Goal: Communication & Community: Answer question/provide support

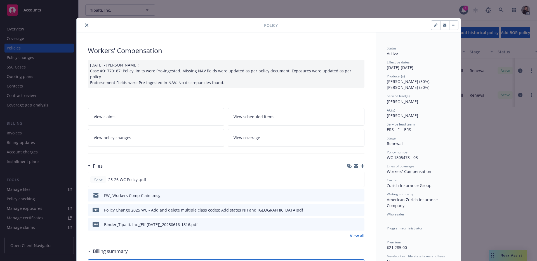
click at [89, 27] on div at bounding box center [171, 25] width 185 height 7
click at [85, 25] on icon "close" at bounding box center [86, 24] width 3 height 3
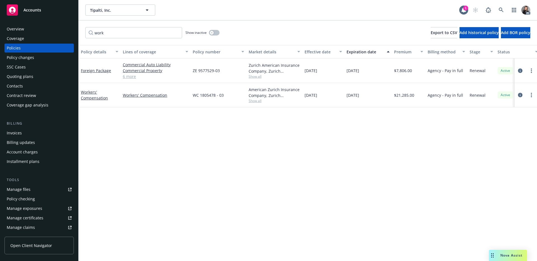
click at [35, 31] on div "Overview" at bounding box center [39, 29] width 65 height 9
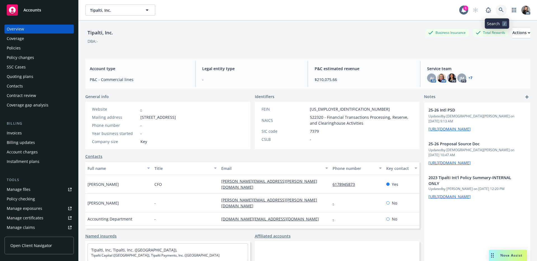
click at [500, 10] on link at bounding box center [501, 9] width 11 height 11
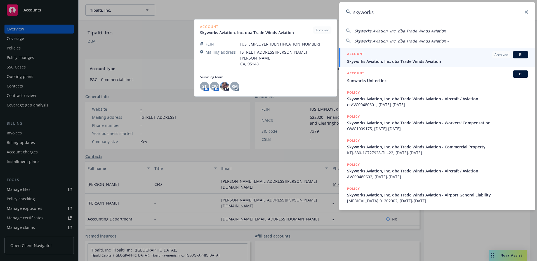
type input "skyworks"
click at [407, 58] on span "Skyworks Aviation, Inc. dba Trade Winds Aviation" at bounding box center [437, 61] width 181 height 6
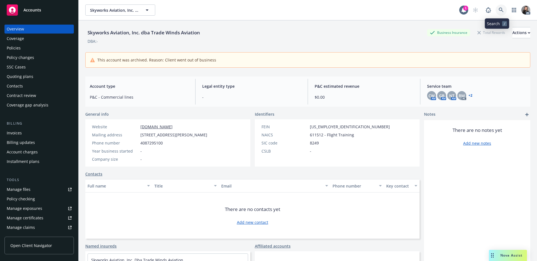
click at [498, 7] on link at bounding box center [501, 9] width 11 height 11
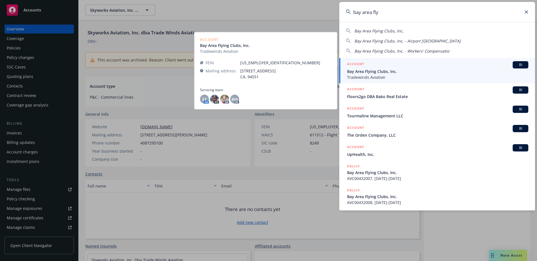
type input "bay area fly"
click at [400, 71] on span "Bay Area Flying Clubs, Inc." at bounding box center [437, 72] width 181 height 6
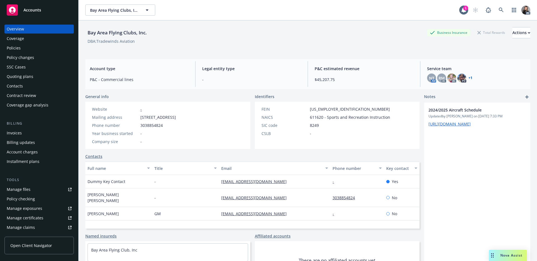
click at [469, 77] on link "+ 1" at bounding box center [471, 77] width 4 height 3
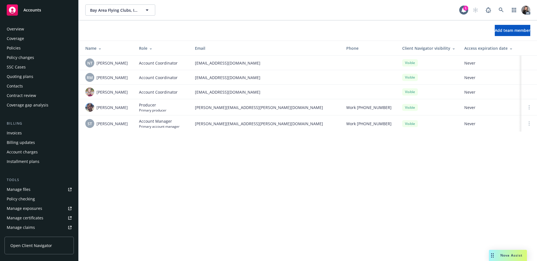
click at [24, 25] on div "Overview" at bounding box center [39, 29] width 65 height 9
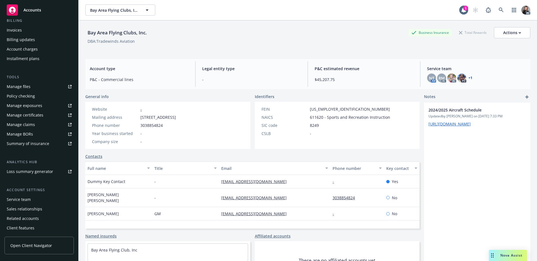
scroll to position [113, 0]
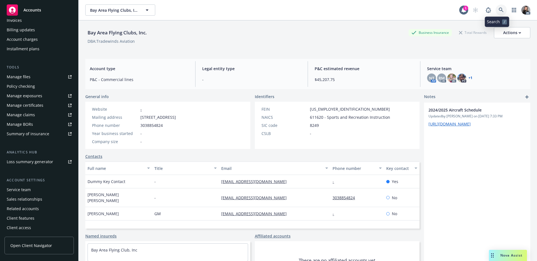
click at [496, 11] on link at bounding box center [501, 9] width 11 height 11
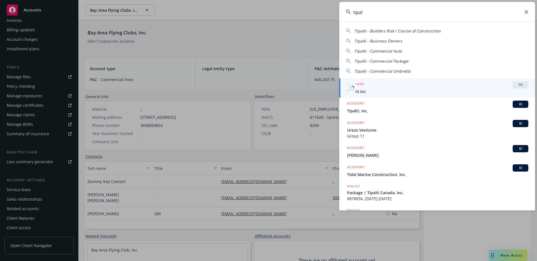
type input "tipal"
click at [358, 89] on span "Tipalti Inc" at bounding box center [437, 92] width 181 height 6
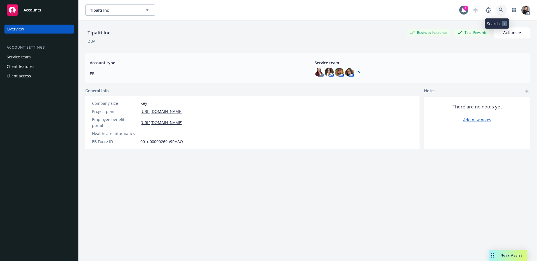
click at [499, 8] on icon at bounding box center [501, 10] width 5 height 5
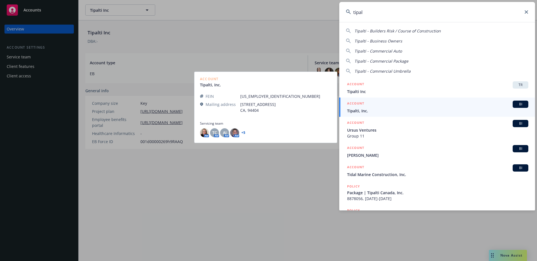
type input "tipal"
click at [369, 105] on div "ACCOUNT BI" at bounding box center [437, 104] width 181 height 7
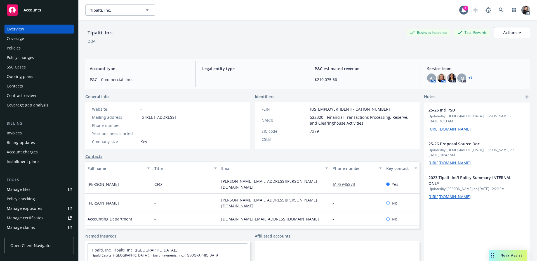
click at [31, 49] on div "Policies" at bounding box center [39, 48] width 65 height 9
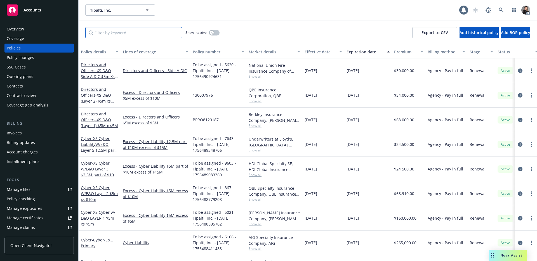
click at [160, 35] on input "Filter by keyword..." at bounding box center [133, 32] width 97 height 11
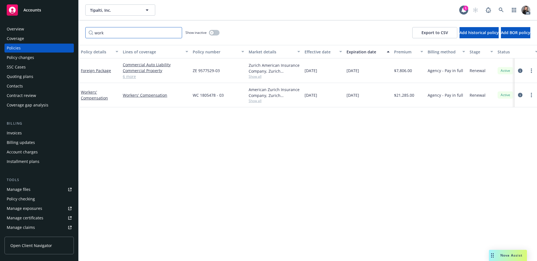
type input "work"
drag, startPoint x: 220, startPoint y: 96, endPoint x: 183, endPoint y: 95, distance: 37.5
click at [183, 95] on div "Workers' Compensation Workers' Compensation WC 1805478 - 03 American Zurich Ins…" at bounding box center [349, 95] width 540 height 24
copy div "WC 1805478 - 03"
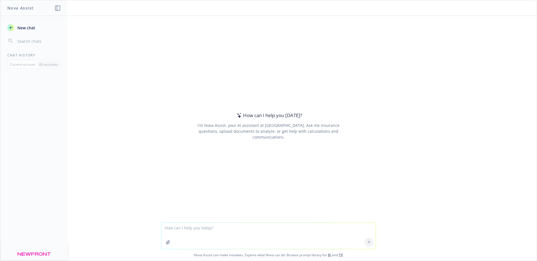
click at [185, 229] on textarea at bounding box center [268, 236] width 214 height 26
click at [215, 228] on textarea at bounding box center [268, 236] width 214 height 26
click at [197, 223] on textarea at bounding box center [268, 236] width 214 height 26
click at [197, 225] on textarea at bounding box center [268, 236] width 214 height 26
type textarea "email message to producer"
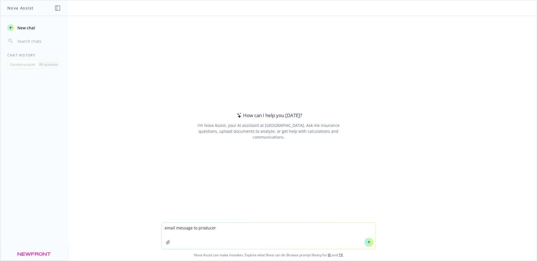
paste textarea
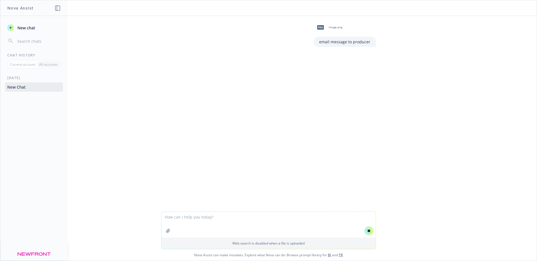
click at [213, 218] on textarea at bounding box center [268, 225] width 214 height 26
click at [215, 219] on textarea at bounding box center [268, 225] width 214 height 26
type textarea "make sound more formal"
click at [368, 204] on icon at bounding box center [369, 204] width 3 height 3
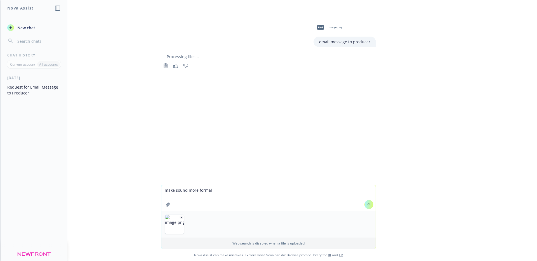
click at [277, 204] on textarea "make sound more formal" at bounding box center [268, 198] width 214 height 26
click at [367, 206] on icon at bounding box center [369, 205] width 4 height 4
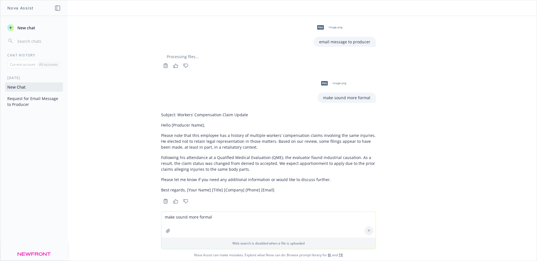
scroll to position [7, 0]
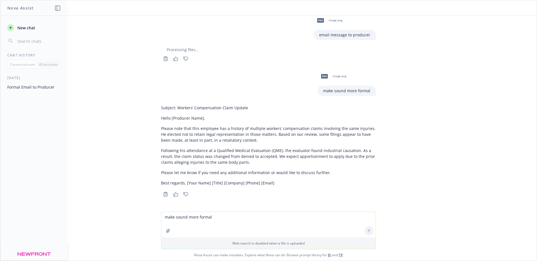
click at [323, 175] on p "Please let me know if you need any additional information or would like to disc…" at bounding box center [268, 173] width 215 height 6
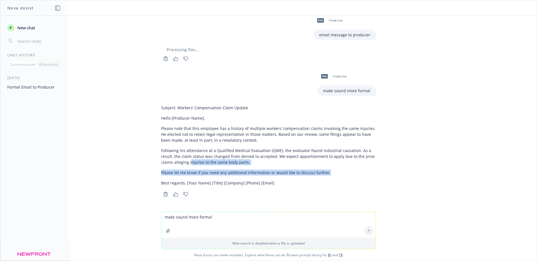
drag, startPoint x: 337, startPoint y: 174, endPoint x: 185, endPoint y: 163, distance: 152.0
click at [185, 163] on div "Subject: Workers’ Compensation Claim Update Hello [Producer Name], Please note …" at bounding box center [268, 146] width 215 height 86
click at [197, 168] on div "Subject: Workers’ Compensation Claim Update Hello [Producer Name], Please note …" at bounding box center [268, 146] width 215 height 86
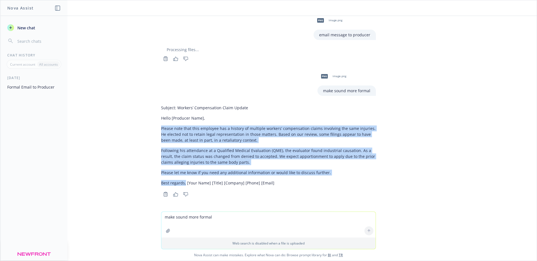
drag, startPoint x: 181, startPoint y: 183, endPoint x: 150, endPoint y: 130, distance: 61.7
click at [150, 130] on div "png image.png email message to producer Processing files... Copy to clipboard T…" at bounding box center [268, 114] width 537 height 196
click at [163, 195] on icon "Copy to clipboard" at bounding box center [165, 194] width 5 height 5
